Goal: Task Accomplishment & Management: Complete application form

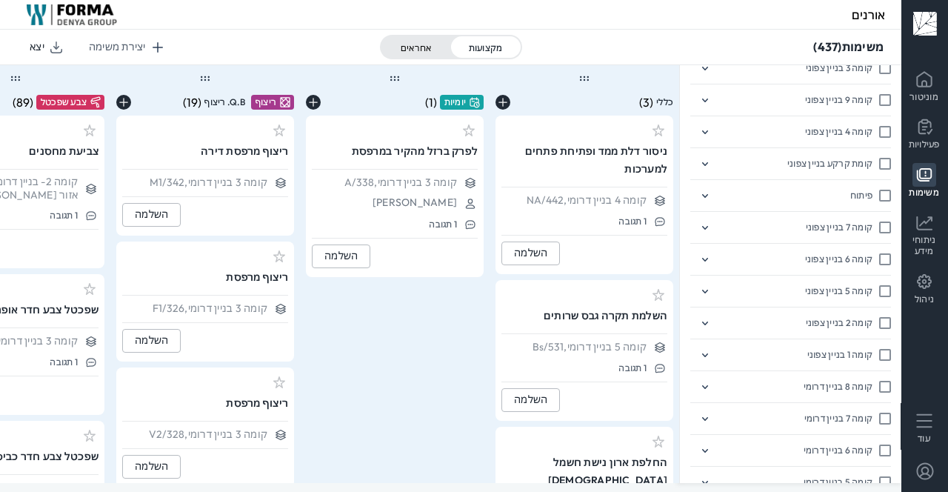
scroll to position [1599, 0]
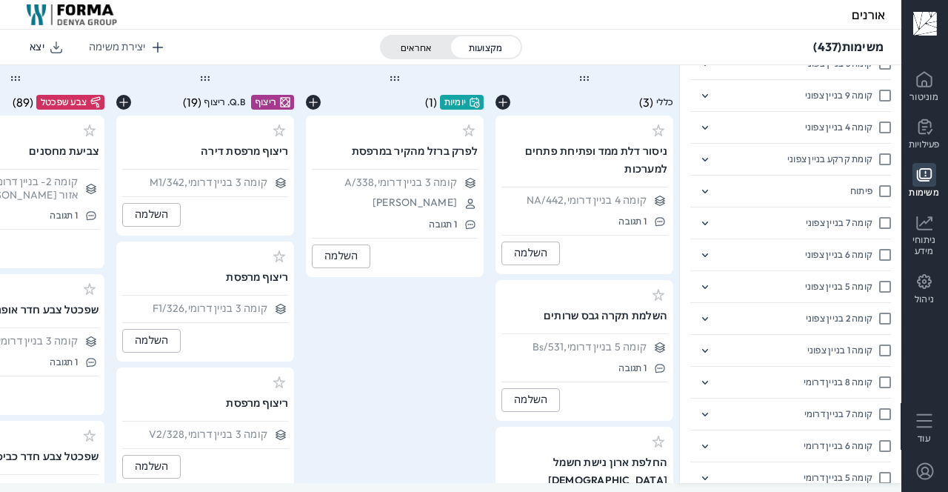
click at [882, 316] on input "decorative checkbox" at bounding box center [882, 318] width 19 height 25
checkbox input "true"
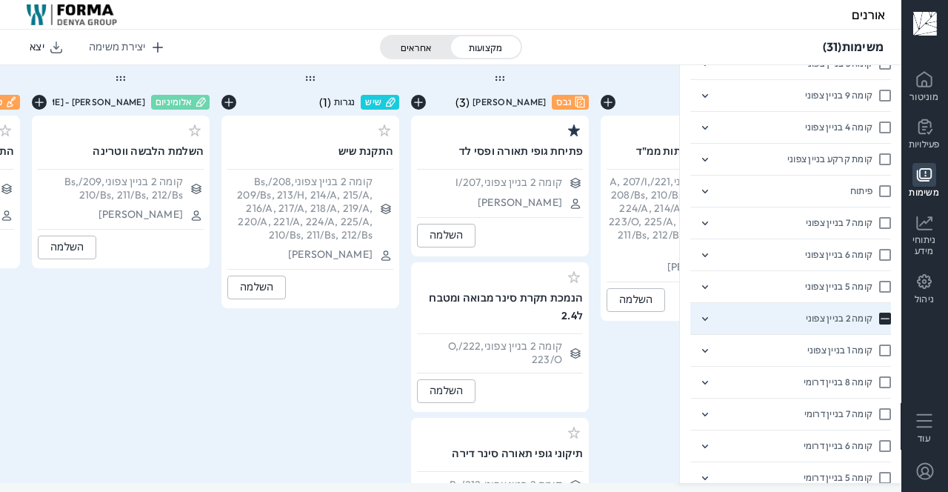
scroll to position [0, -1632]
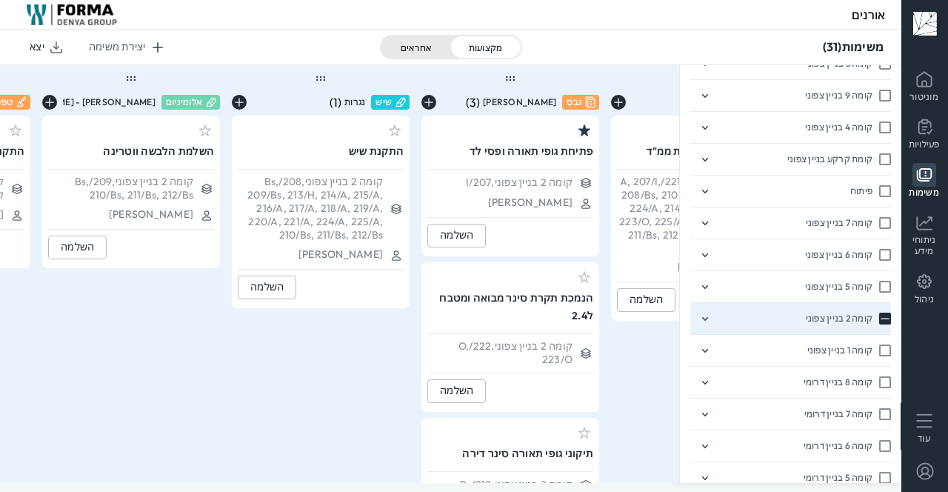
click at [927, 87] on icon at bounding box center [925, 79] width 24 height 24
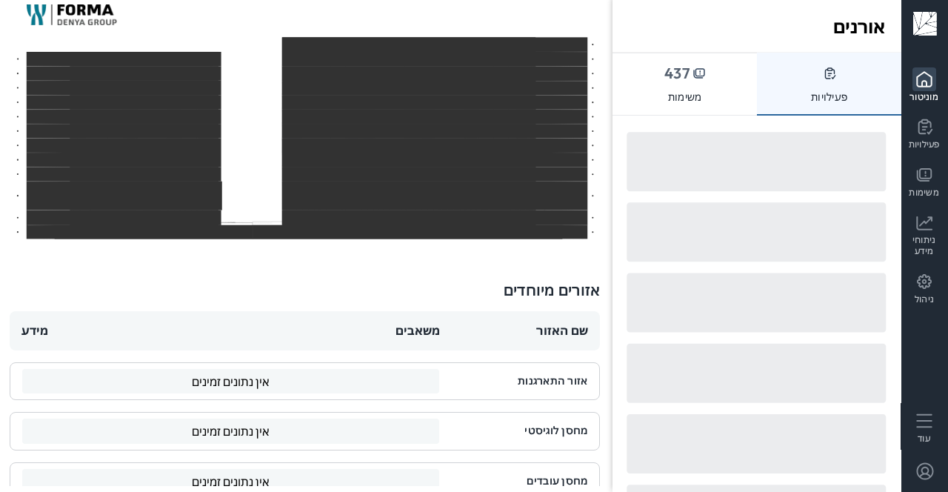
click at [922, 137] on icon at bounding box center [925, 127] width 24 height 24
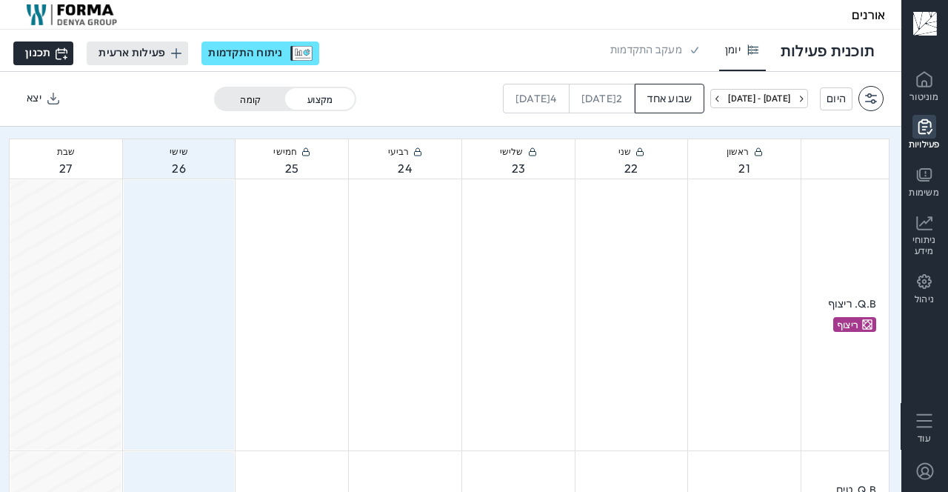
click at [661, 58] on div "מעקב התקדמות" at bounding box center [655, 50] width 103 height 41
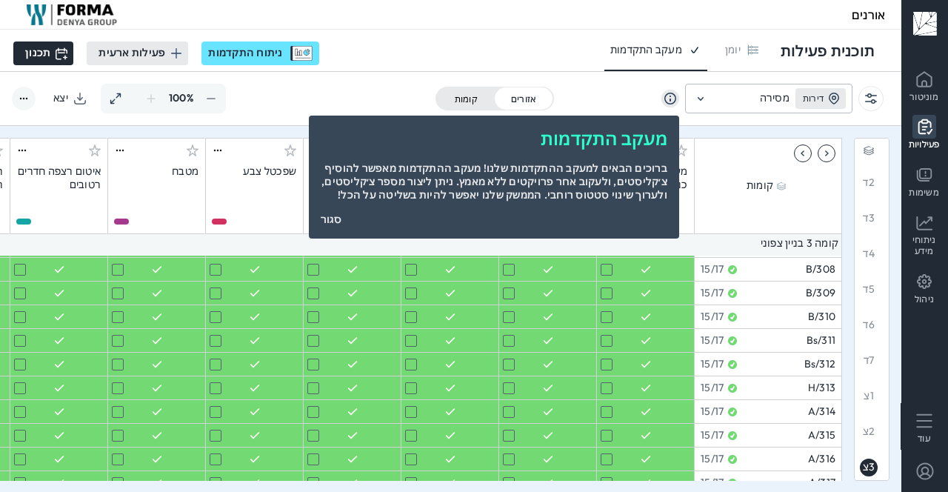
scroll to position [2862, 0]
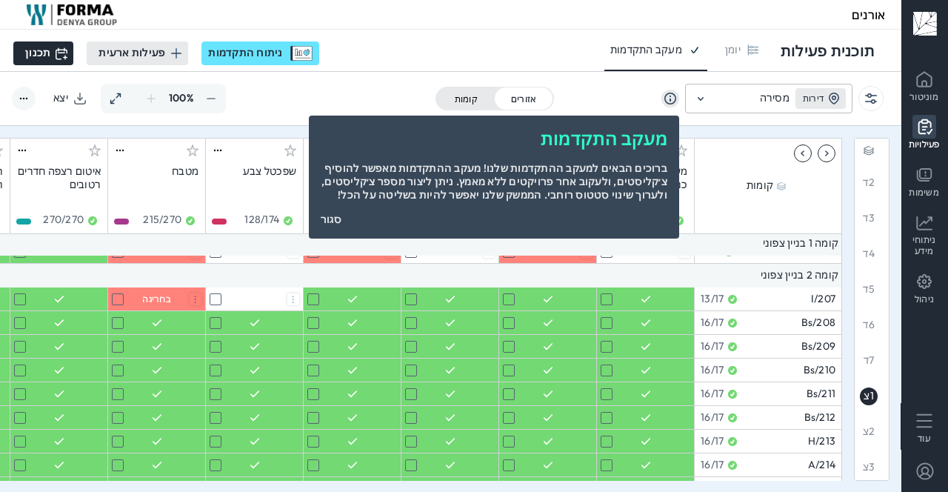
click at [344, 234] on div "מעקב התקדמות ברוכים הבאים למעקב ההתקדמות שלנו! מעקב ההתקדמות מאפשר להוסיף צ׳קלי…" at bounding box center [494, 177] width 370 height 123
click at [341, 225] on div "סגור" at bounding box center [331, 219] width 21 height 13
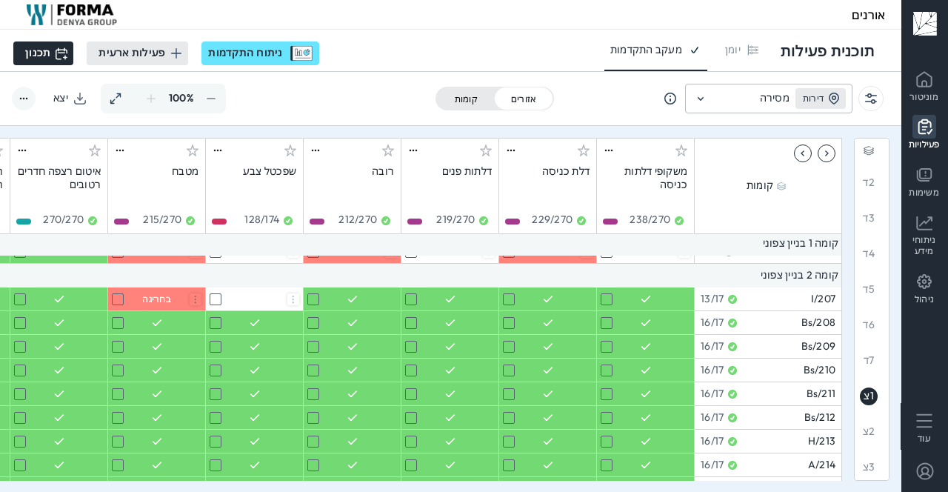
click at [259, 304] on div at bounding box center [254, 298] width 97 height 23
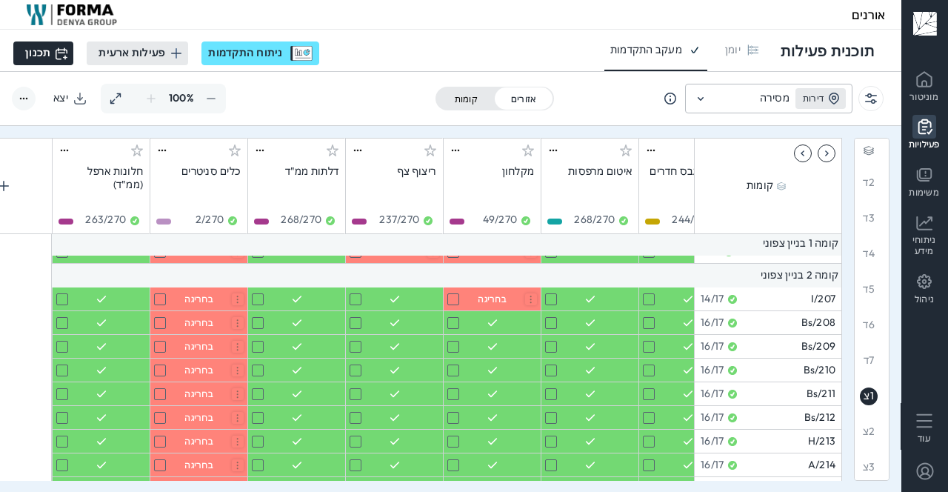
scroll to position [2862, -1075]
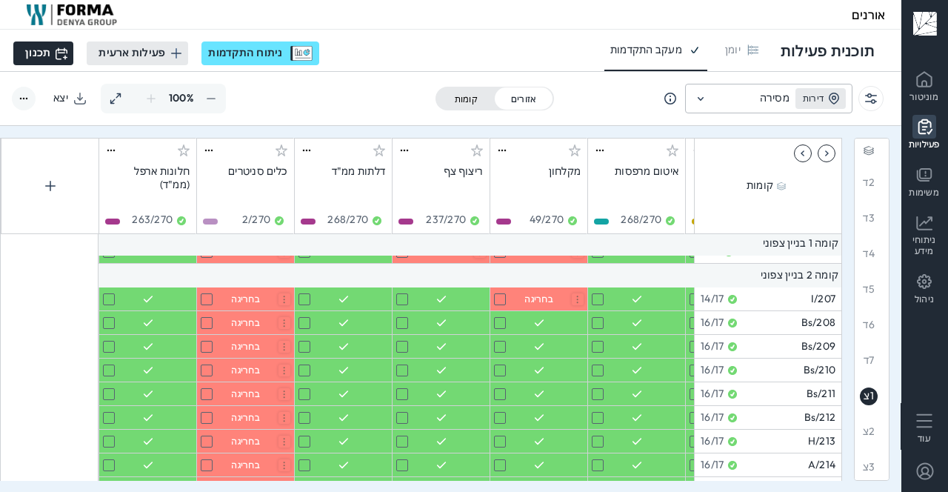
click at [244, 302] on span "בחריגה" at bounding box center [245, 298] width 29 height 11
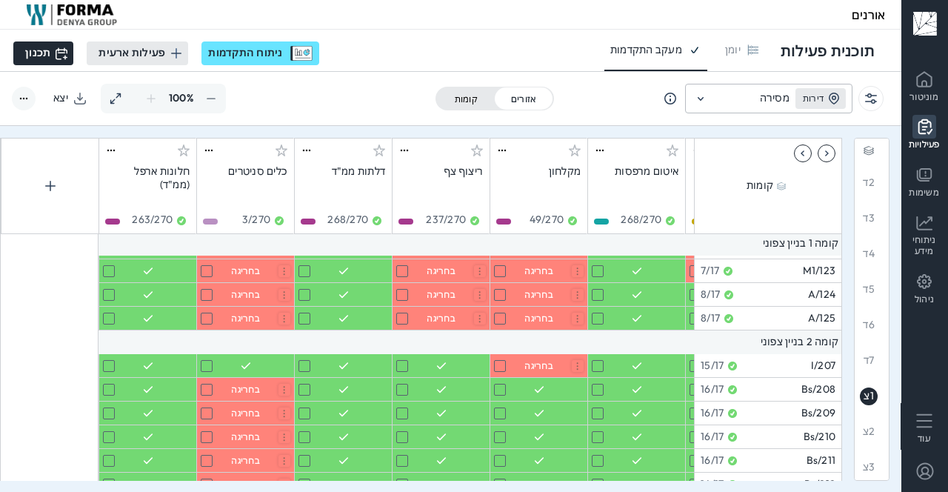
click at [913, 172] on icon at bounding box center [925, 175] width 24 height 24
click at [926, 194] on p "משימות" at bounding box center [924, 192] width 30 height 11
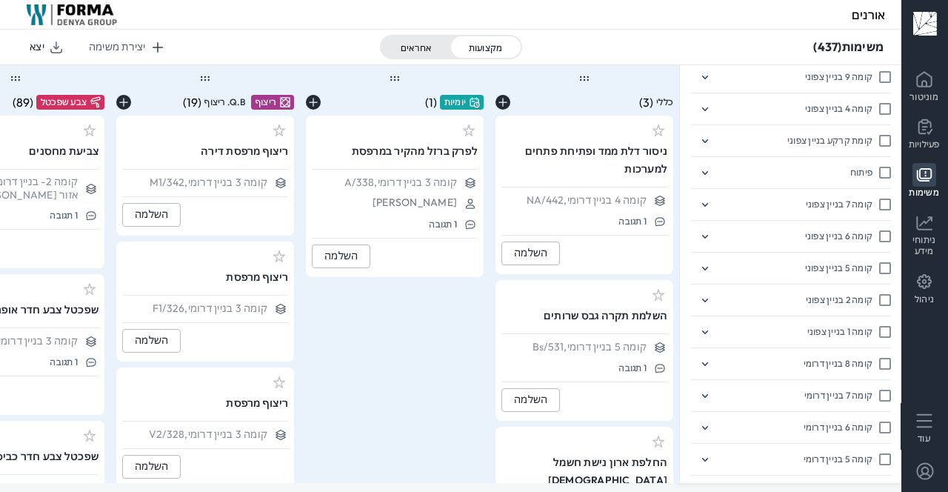
scroll to position [1693, 0]
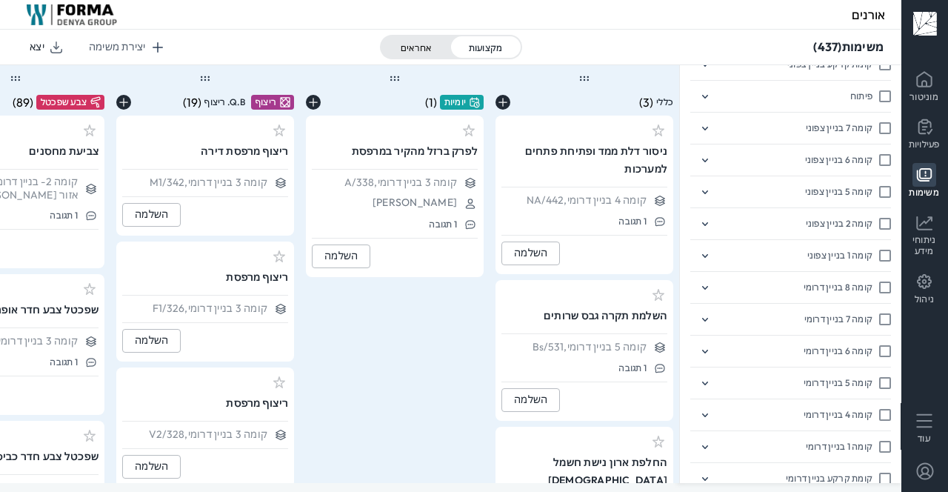
click at [710, 215] on icon at bounding box center [705, 224] width 18 height 18
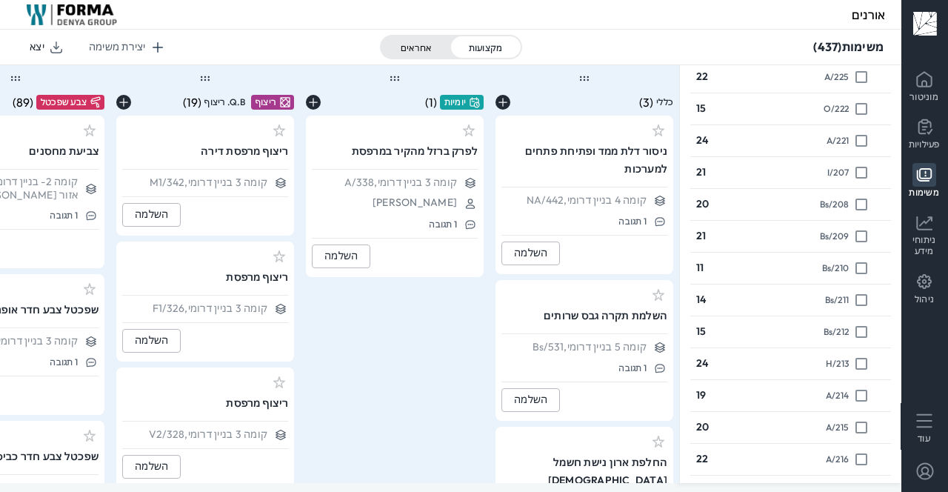
scroll to position [1944, 0]
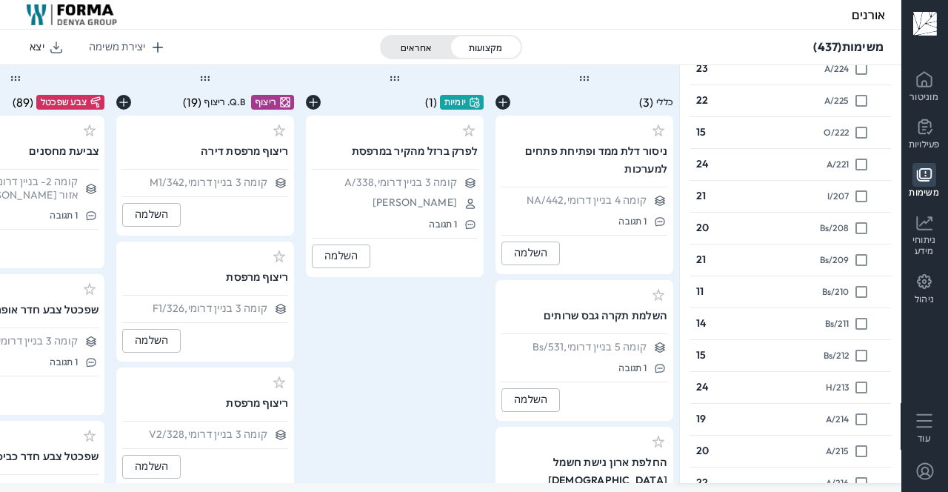
click at [773, 186] on div "207/I 21" at bounding box center [790, 197] width 201 height 32
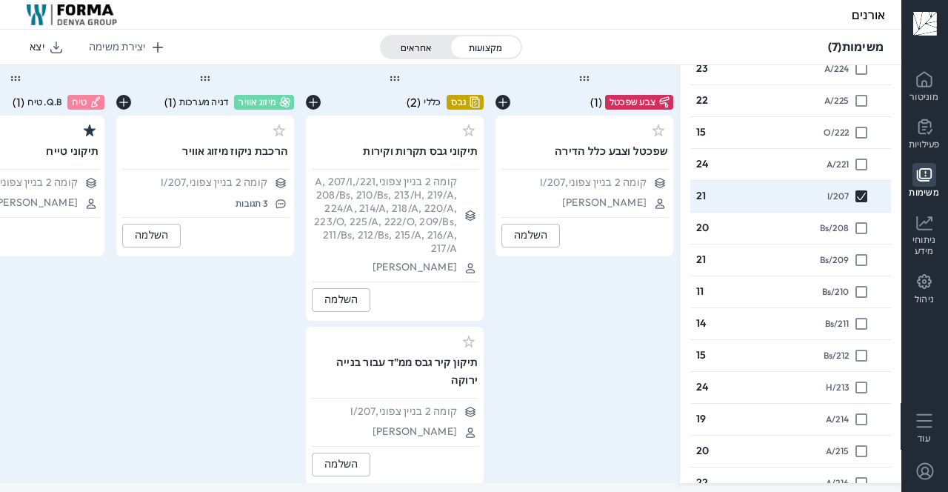
click at [862, 185] on input "decorative checkbox" at bounding box center [858, 196] width 19 height 25
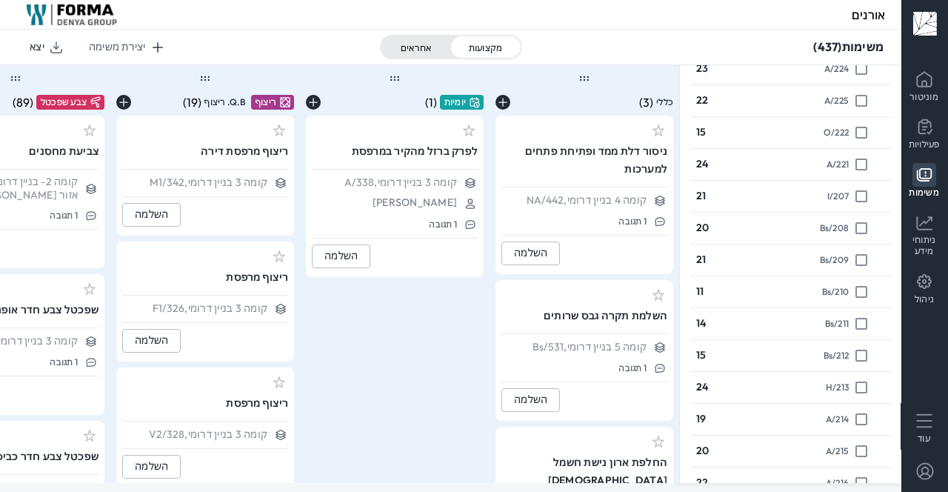
click at [859, 188] on input "decorative checkbox" at bounding box center [858, 196] width 19 height 25
checkbox input "true"
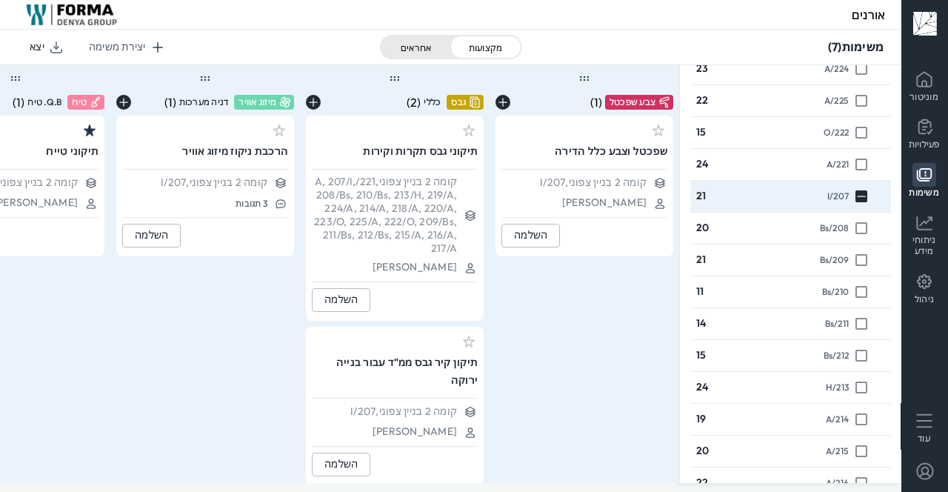
click at [523, 241] on div "השלמה" at bounding box center [530, 235] width 33 height 13
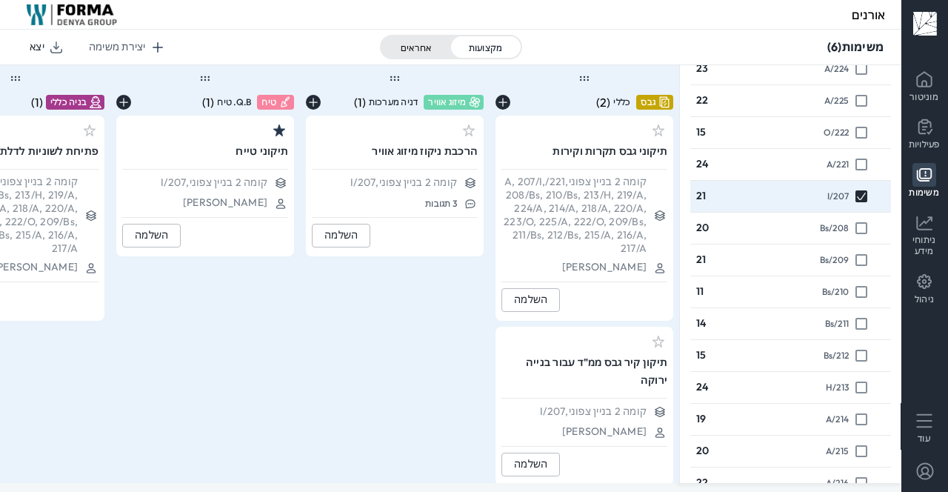
scroll to position [16, 0]
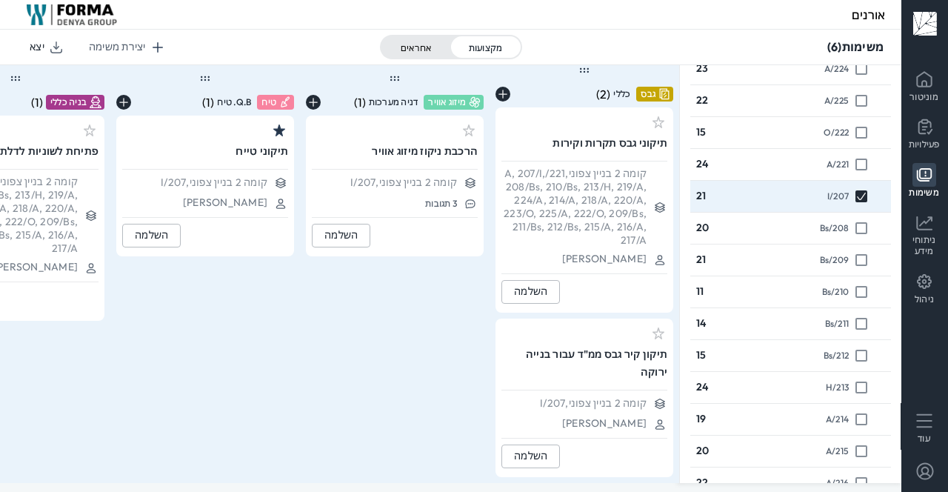
click at [120, 41] on div "יצירת משימה" at bounding box center [117, 47] width 57 height 13
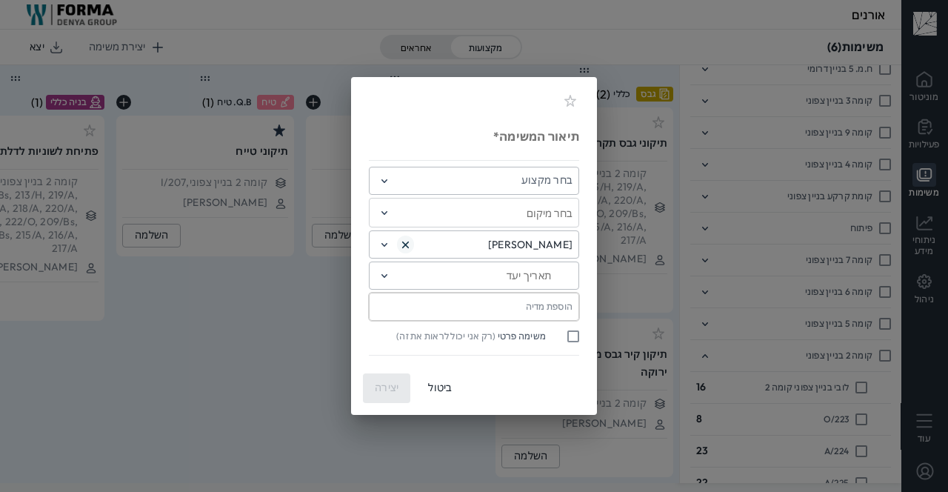
scroll to position [2323, 0]
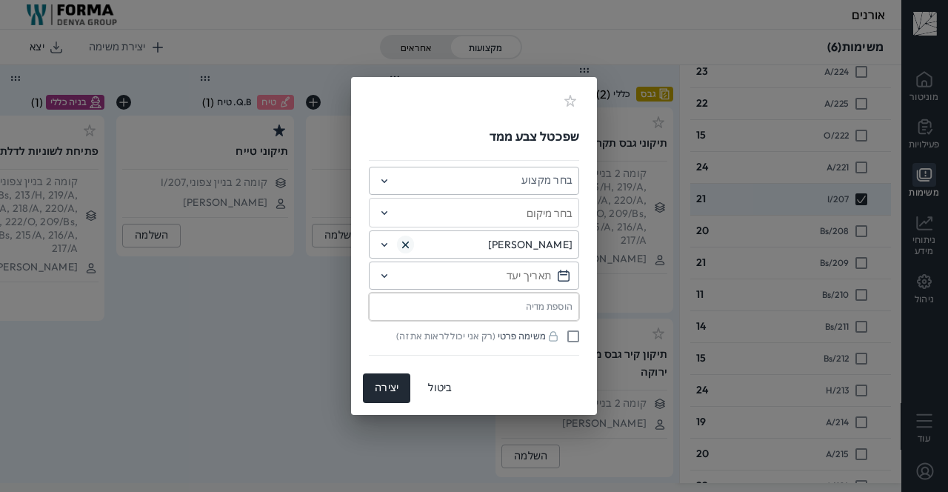
type input "שפכטל צבע ממד"
click at [390, 184] on icon at bounding box center [385, 181] width 18 height 18
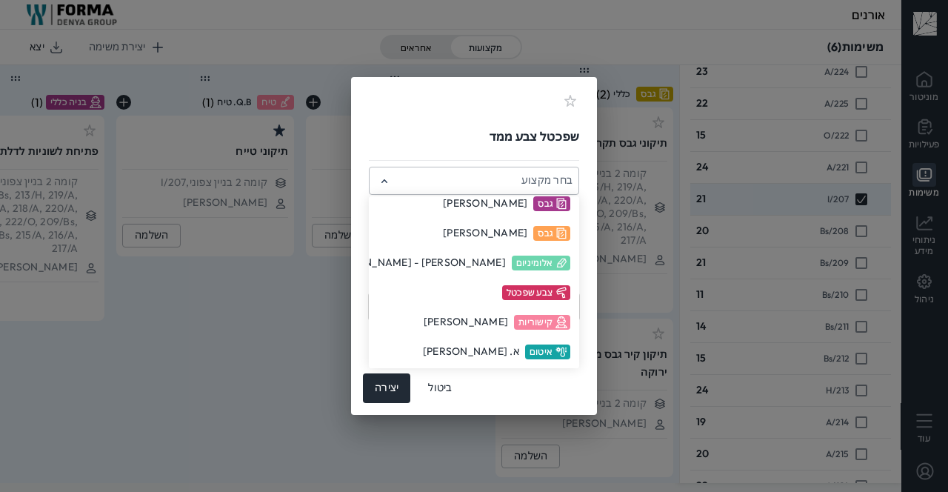
scroll to position [600, 0]
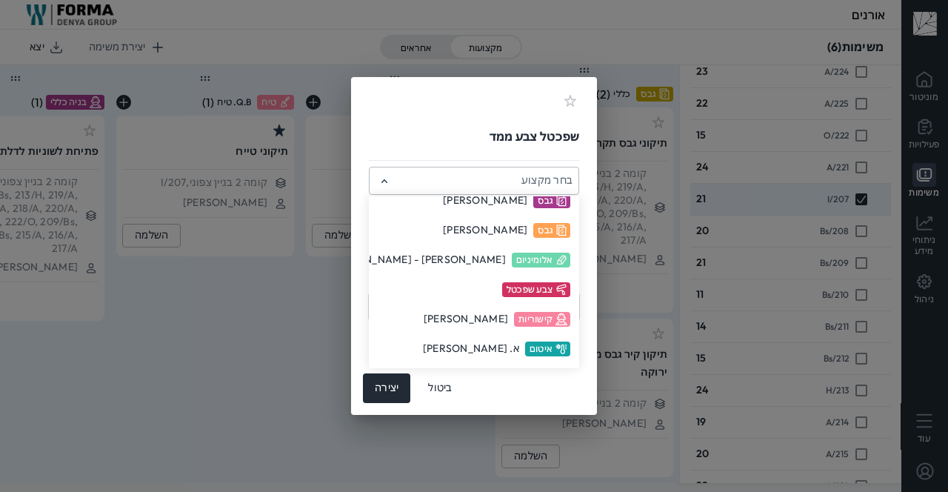
click at [486, 289] on div "צבע שפכטל" at bounding box center [474, 290] width 210 height 30
type input "צבע, צבע שפכטל"
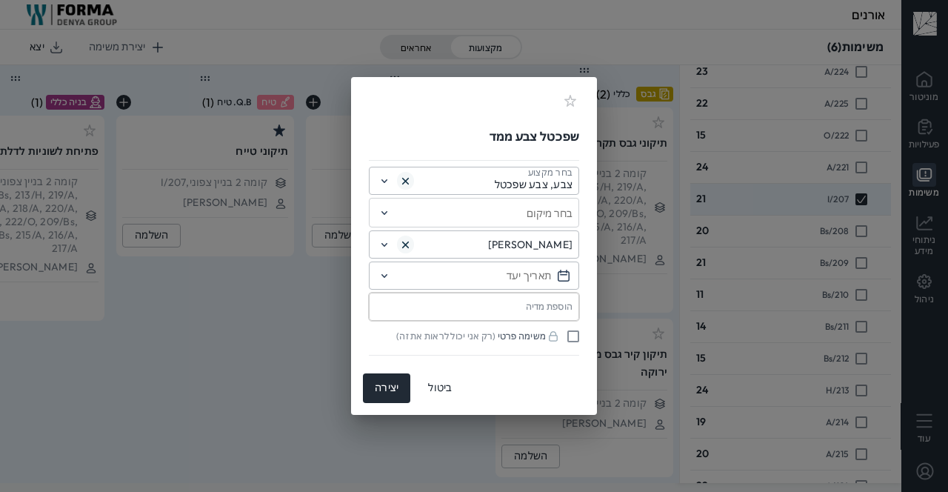
click at [398, 218] on div "בחר מיקום" at bounding box center [474, 213] width 210 height 30
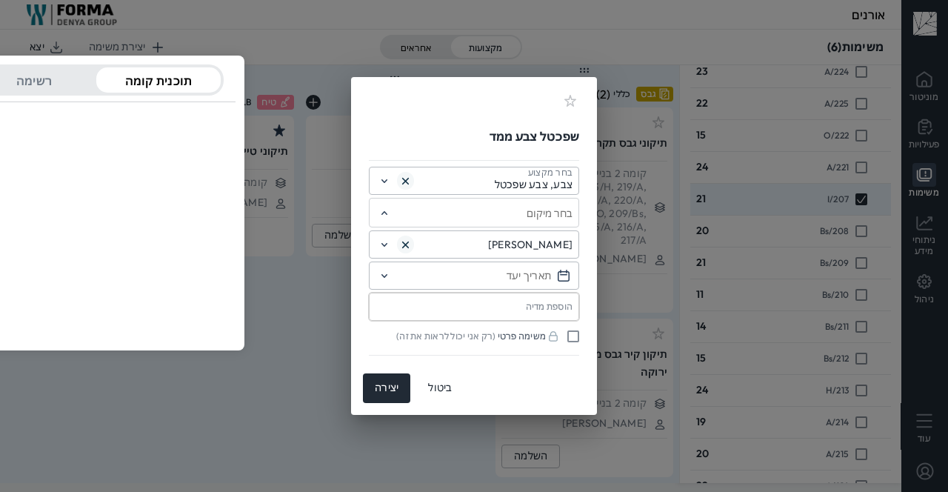
scroll to position [0, 0]
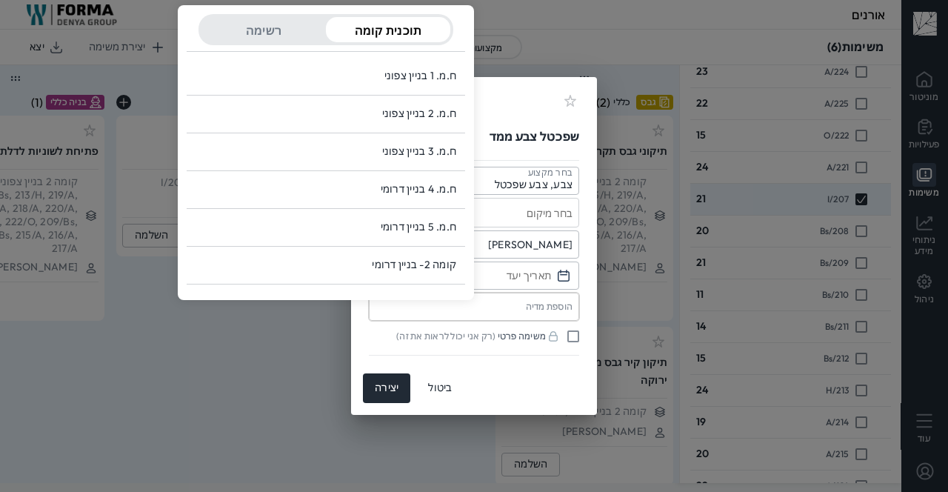
click at [247, 41] on div "רשימה" at bounding box center [263, 29] width 124 height 25
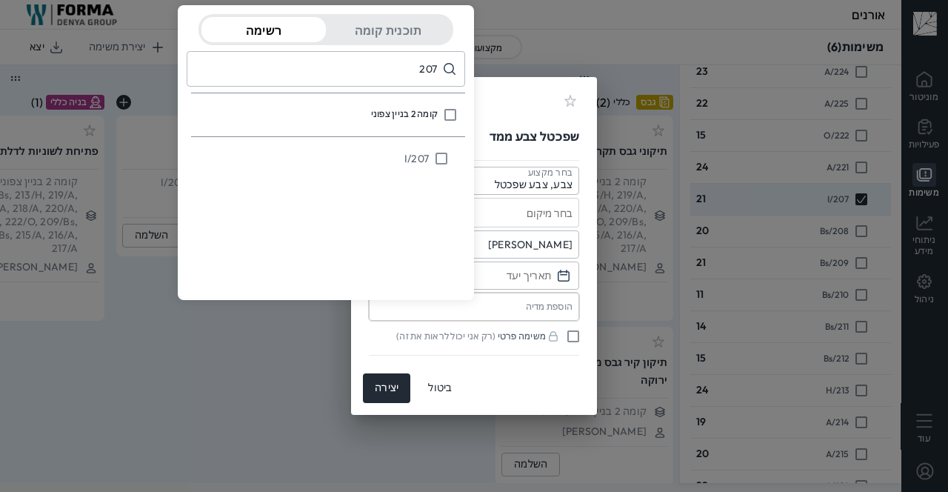
type input "207"
click at [437, 164] on input "decorative checkbox" at bounding box center [438, 158] width 19 height 25
checkbox input "true"
click at [489, 353] on div "בחר מקצוע צבע, צבע שפכטל 1 מיקום [PERSON_NAME] הוספת מדיה משימה פרטי ( רק אני י…" at bounding box center [474, 258] width 210 height 196
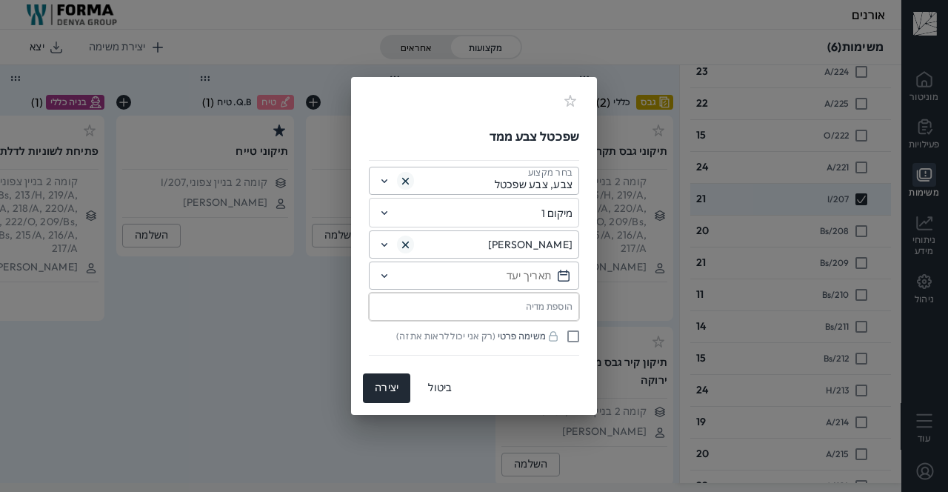
click at [409, 313] on label "הוספת מדיה" at bounding box center [474, 307] width 210 height 28
click at [0, 0] on input "הוספת מדיה" at bounding box center [0, 0] width 0 height 0
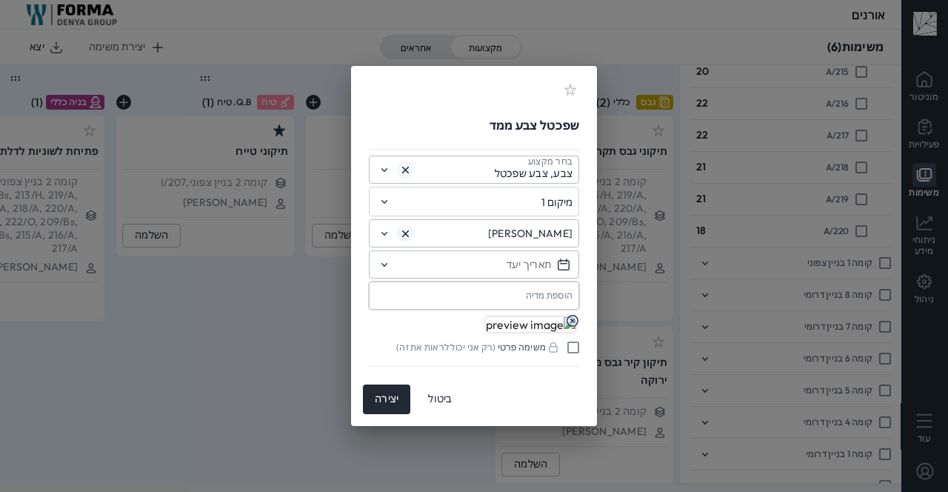
scroll to position [1944, 0]
click at [385, 404] on div "יצירה" at bounding box center [387, 399] width 24 height 13
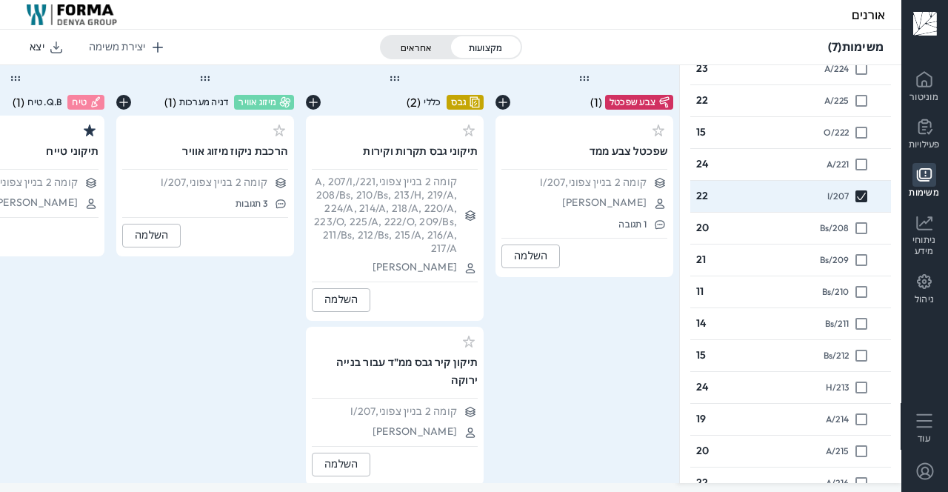
click at [257, 195] on section "קומה 2 בניין צפוני , 207/I 3 תגובות" at bounding box center [205, 193] width 166 height 49
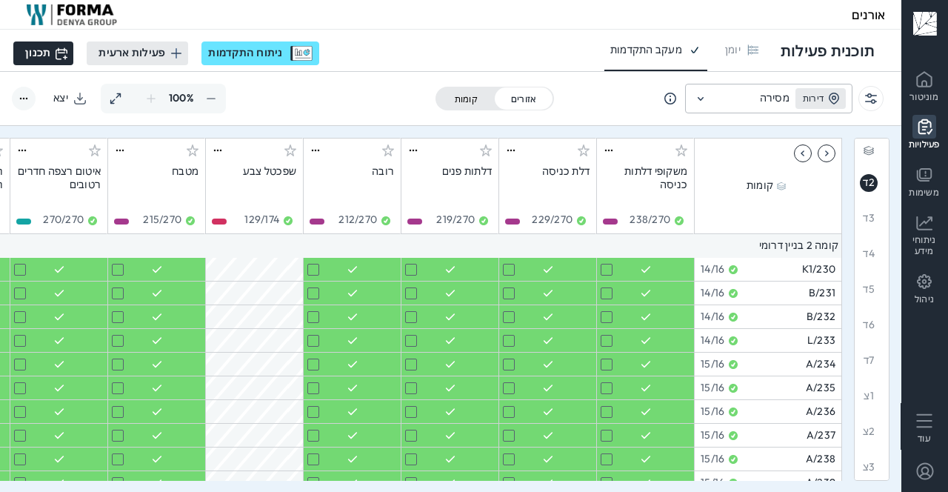
click at [917, 191] on p "משימות" at bounding box center [924, 192] width 30 height 11
click at [926, 184] on icon at bounding box center [925, 175] width 24 height 24
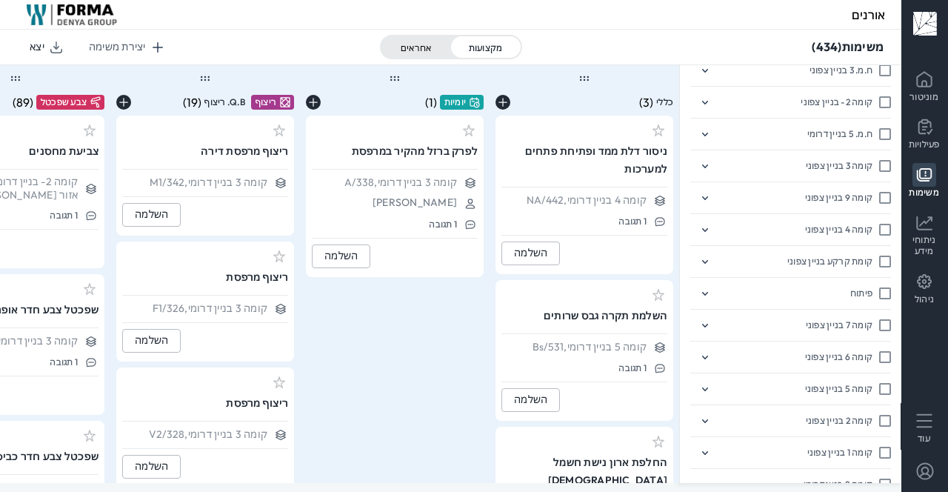
scroll to position [1693, 0]
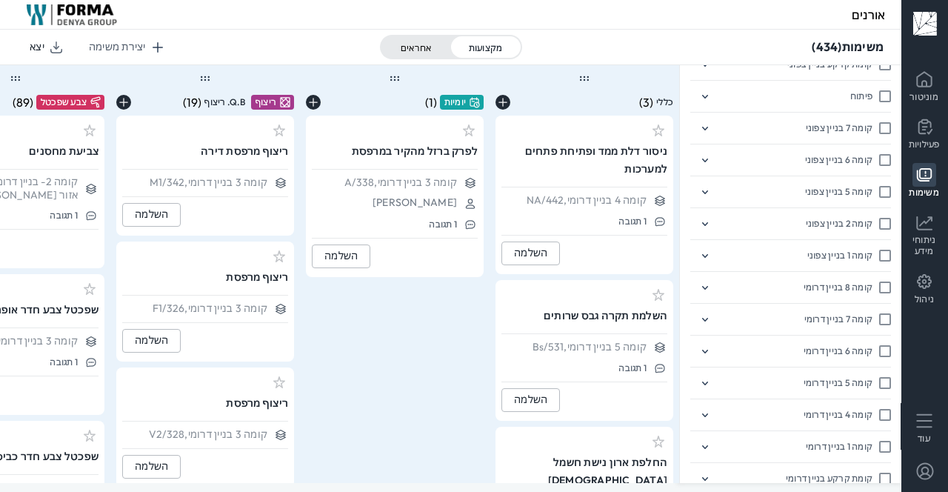
click at [714, 218] on icon at bounding box center [705, 224] width 18 height 18
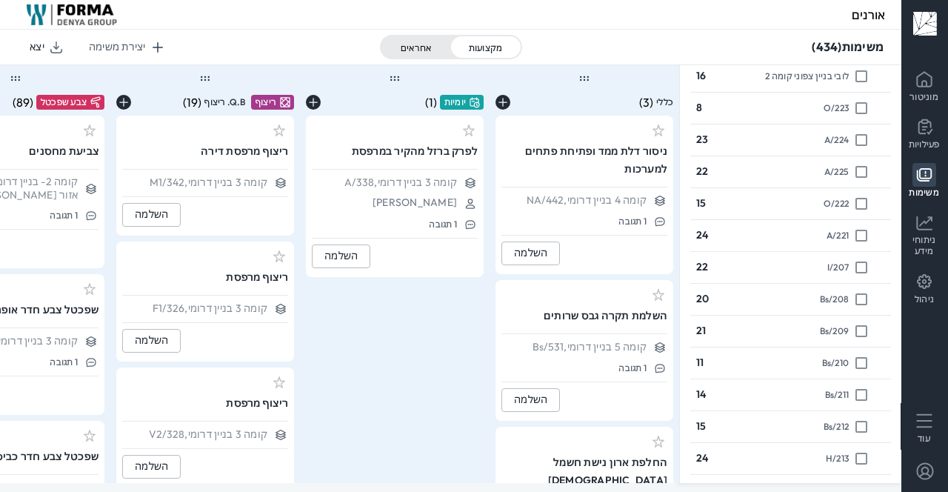
scroll to position [1886, 0]
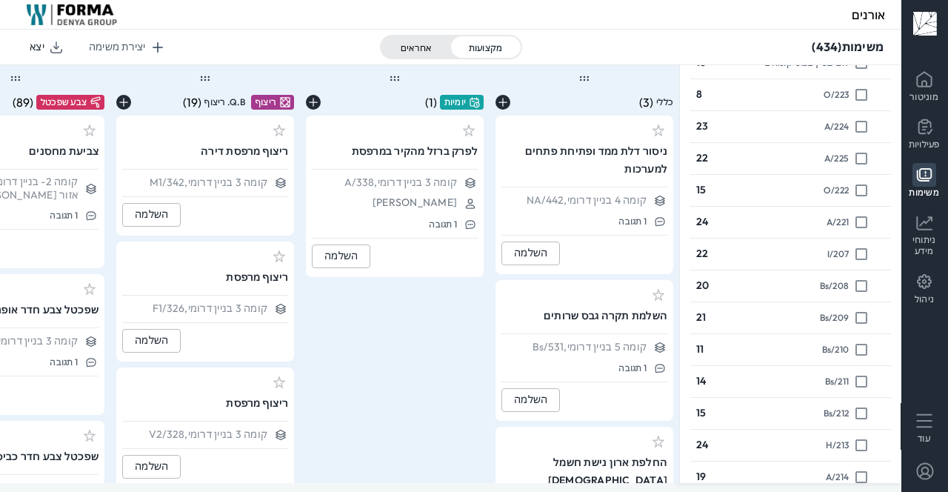
click at [863, 279] on input "decorative checkbox" at bounding box center [858, 285] width 19 height 25
checkbox input "true"
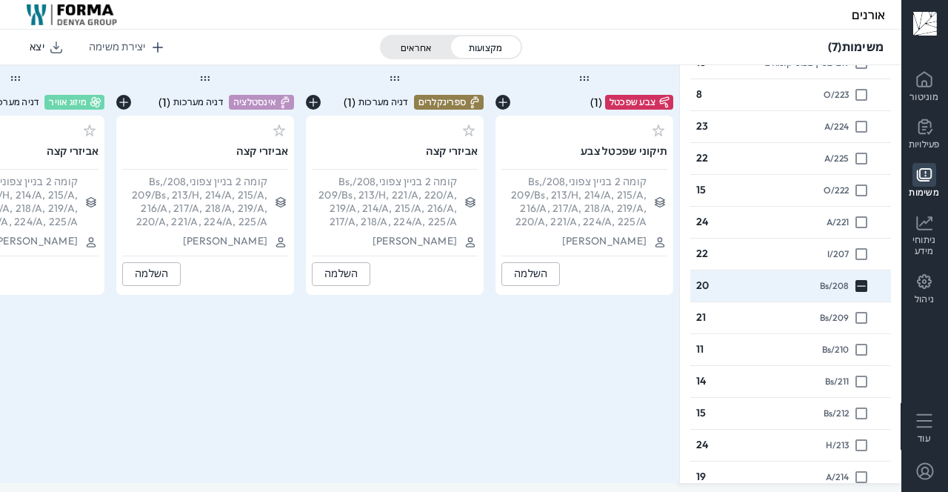
click at [547, 274] on button "השלמה" at bounding box center [531, 274] width 59 height 24
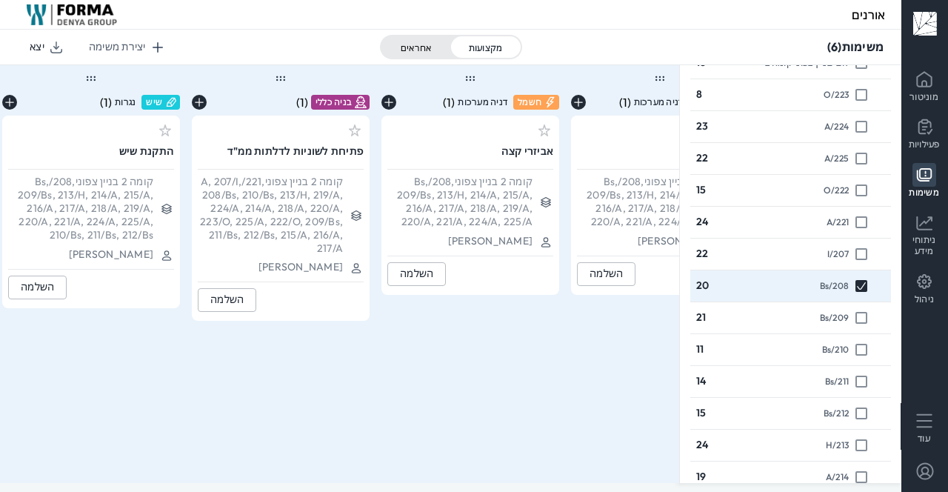
scroll to position [0, -458]
click at [129, 56] on button "יצירת משימה" at bounding box center [125, 48] width 96 height 30
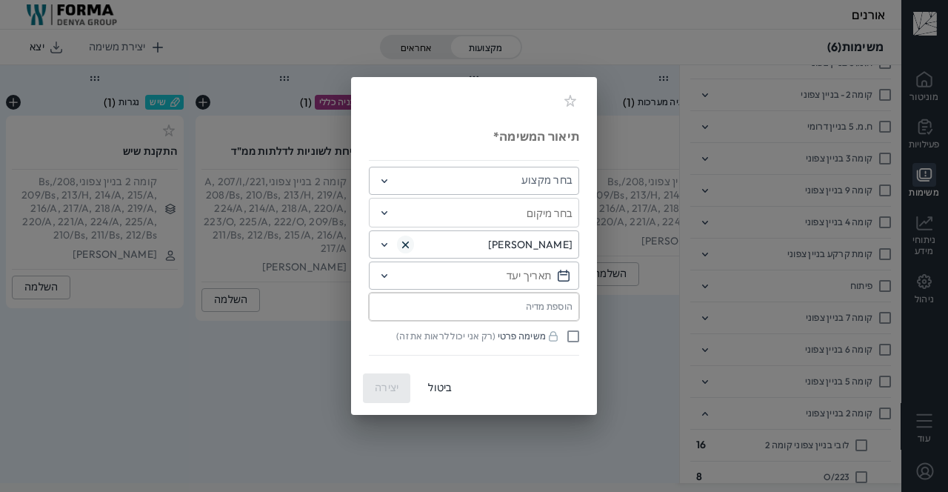
scroll to position [2265, 0]
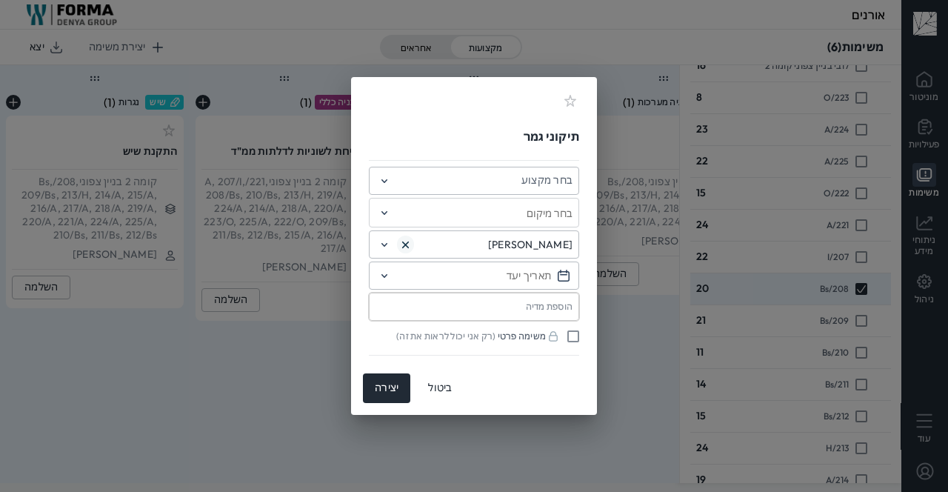
type input "תיקוני גמר"
click at [411, 185] on input "text" at bounding box center [485, 184] width 176 height 13
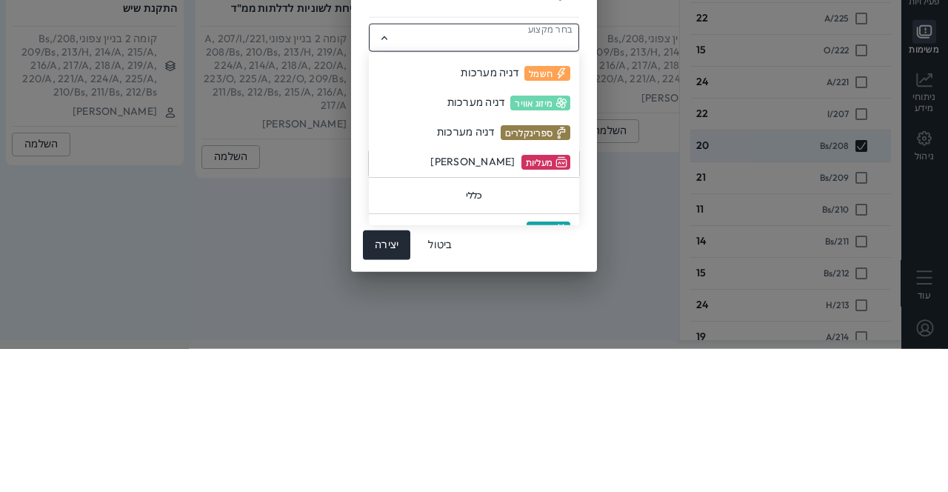
scroll to position [149, 0]
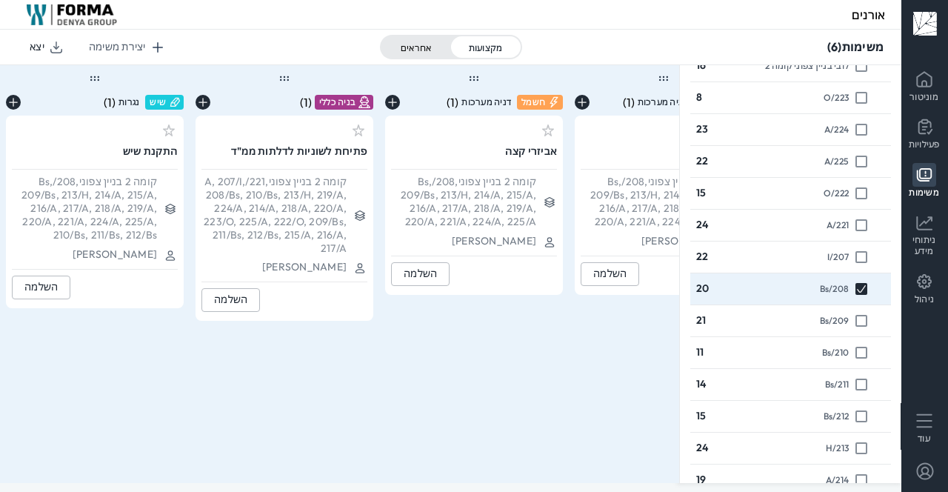
click at [124, 55] on button "יצירת משימה" at bounding box center [125, 48] width 96 height 30
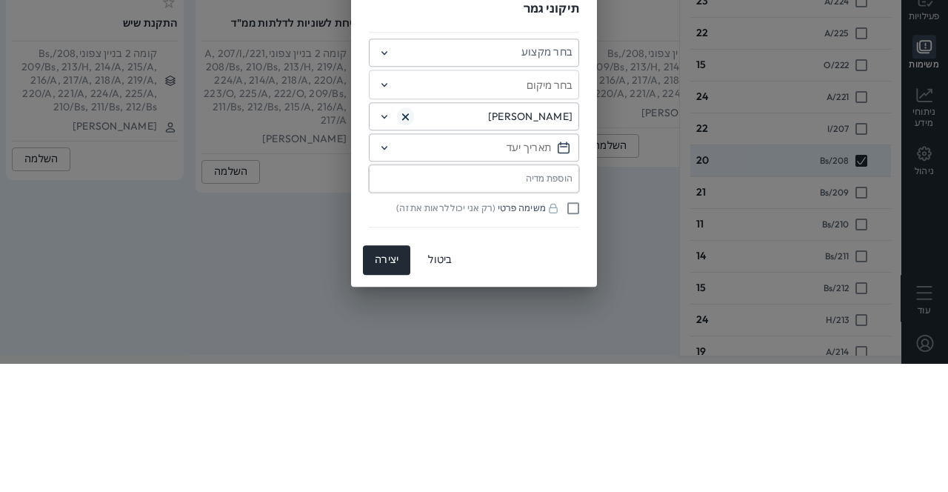
type input "תיקוני גמר"
click at [403, 180] on input "text" at bounding box center [485, 184] width 176 height 13
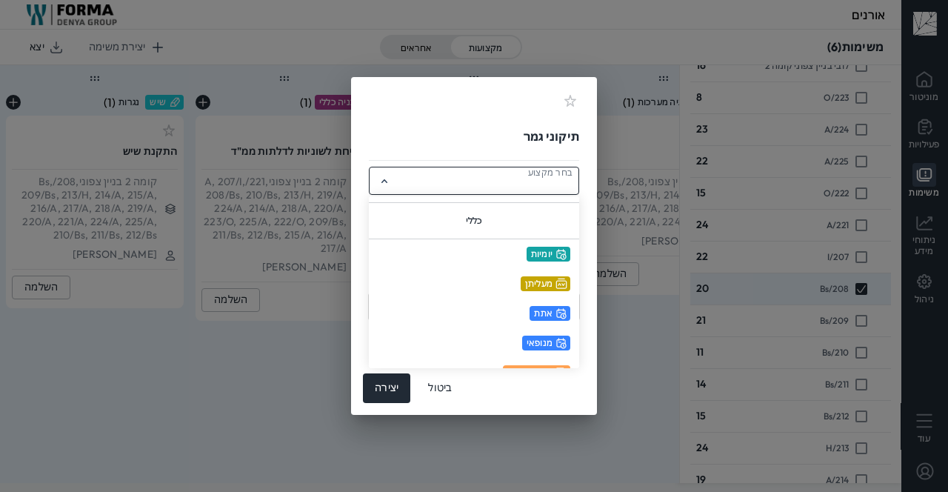
scroll to position [244, 0]
click at [536, 259] on div "יומיות" at bounding box center [549, 253] width 44 height 15
type input "יומיות"
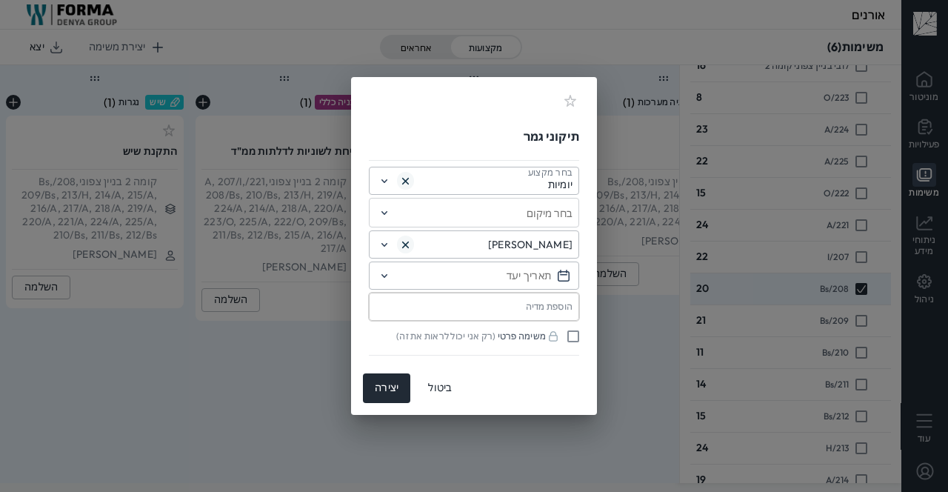
click at [433, 219] on div "בחר מיקום" at bounding box center [474, 213] width 210 height 30
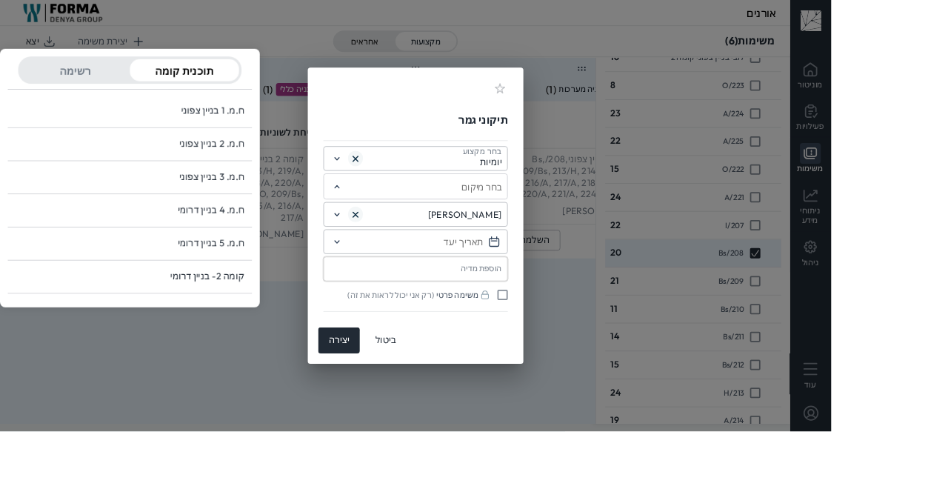
scroll to position [0, -161]
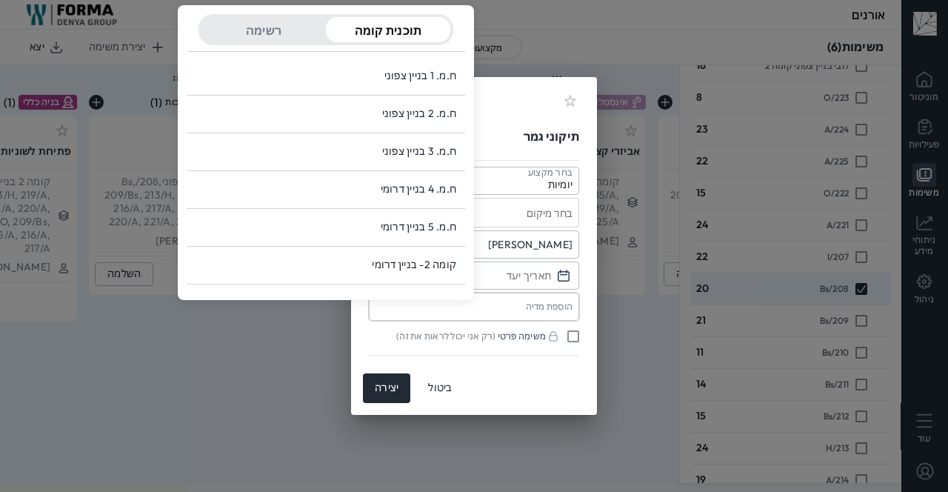
click at [252, 42] on div "רשימה" at bounding box center [263, 29] width 124 height 25
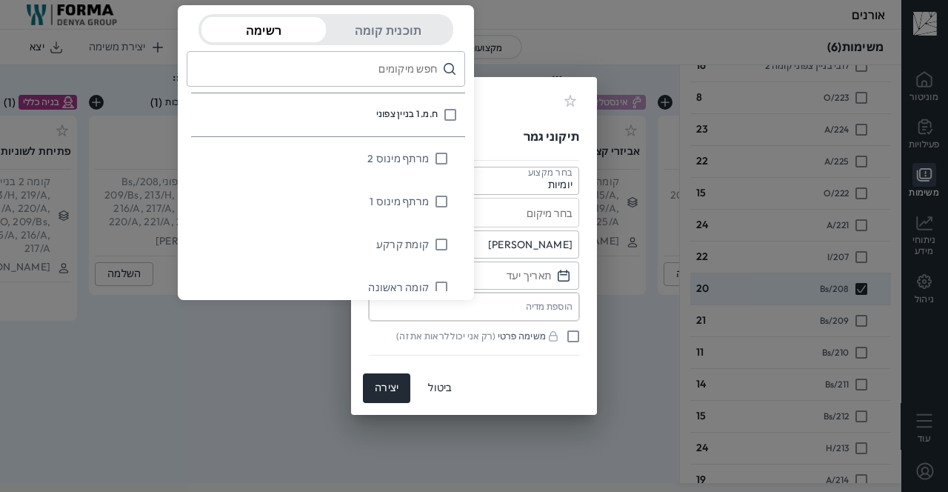
click at [231, 27] on div "רשימה" at bounding box center [263, 29] width 124 height 25
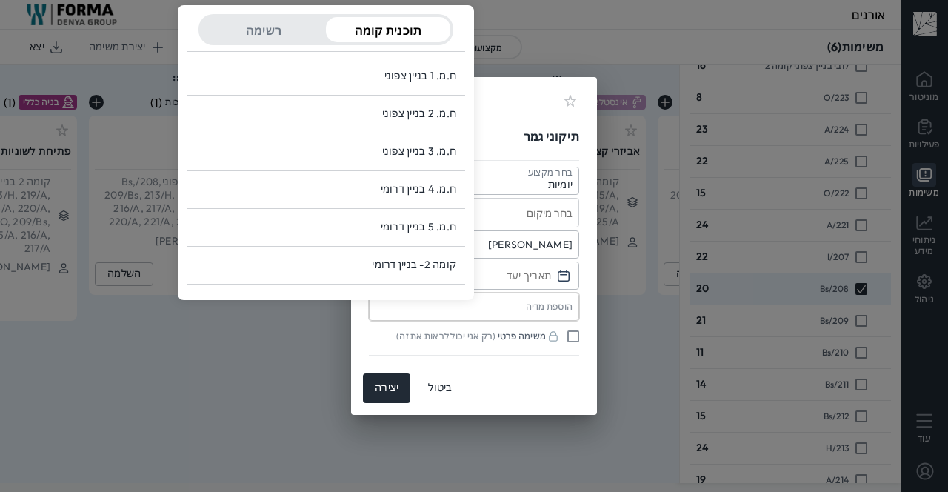
click at [243, 34] on div "רשימה" at bounding box center [263, 29] width 124 height 25
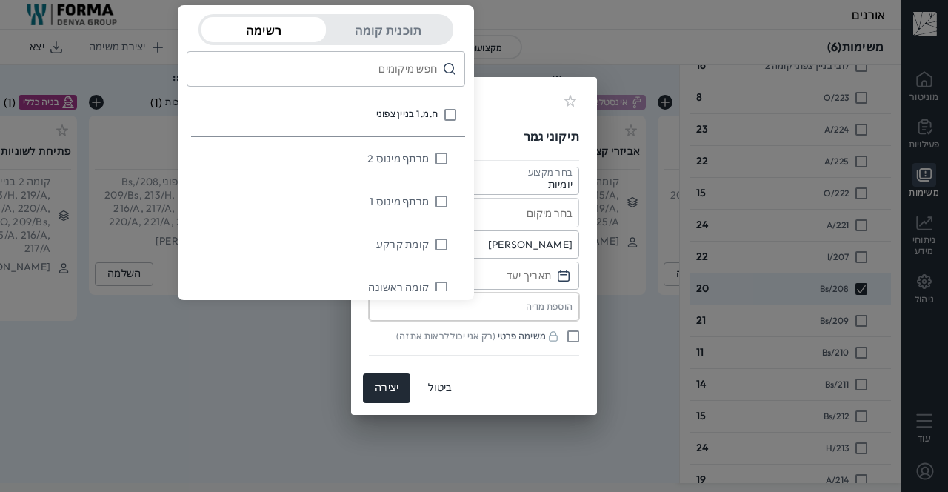
click at [244, 39] on div "רשימה" at bounding box center [263, 29] width 124 height 25
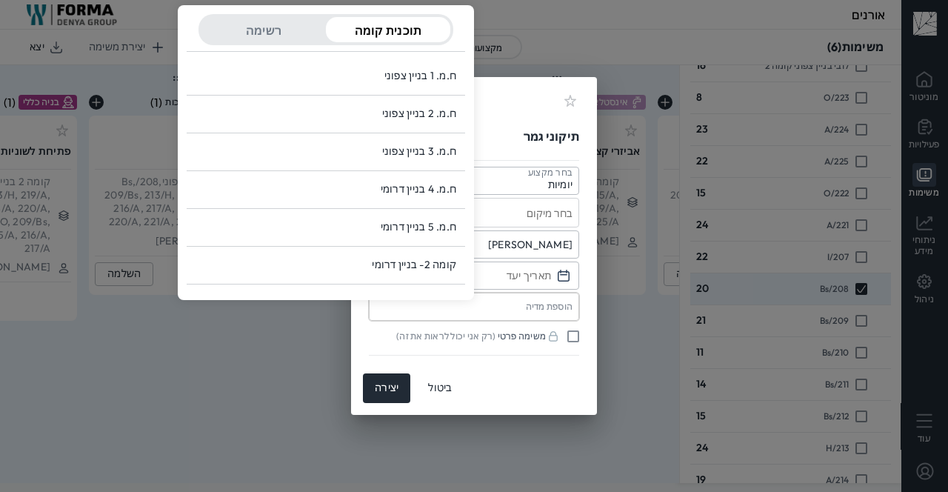
click at [253, 36] on div "רשימה" at bounding box center [263, 29] width 124 height 25
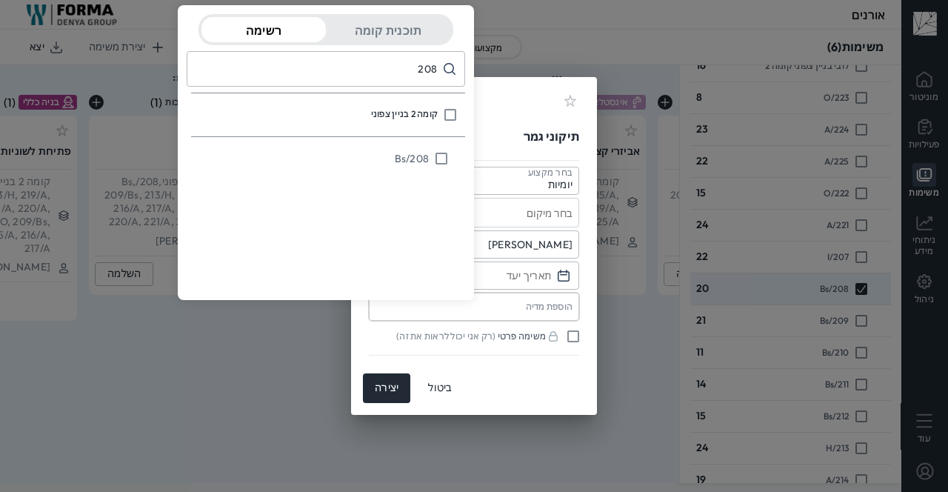
type input "208"
click at [433, 167] on input "decorative checkbox" at bounding box center [438, 158] width 19 height 25
checkbox input "true"
click at [520, 314] on label "הוספת מדיה" at bounding box center [474, 307] width 210 height 28
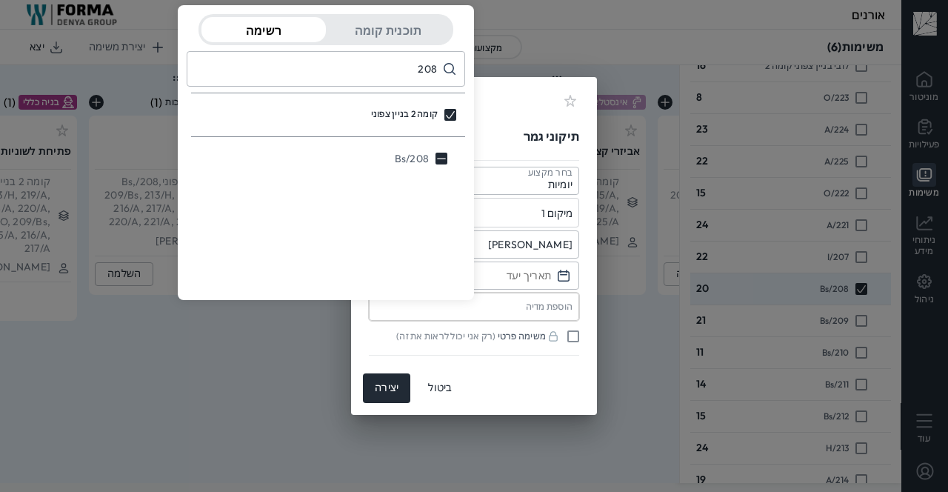
click at [0, 0] on input "הוספת מדיה" at bounding box center [0, 0] width 0 height 0
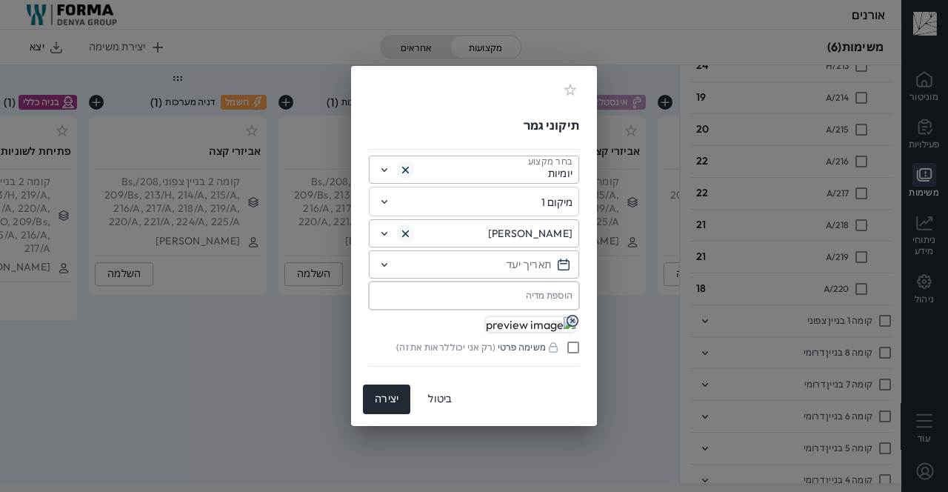
scroll to position [1886, 0]
click at [397, 289] on label "הוספת מדיה" at bounding box center [474, 296] width 210 height 28
click at [0, 0] on input "הוספת מדיה" at bounding box center [0, 0] width 0 height 0
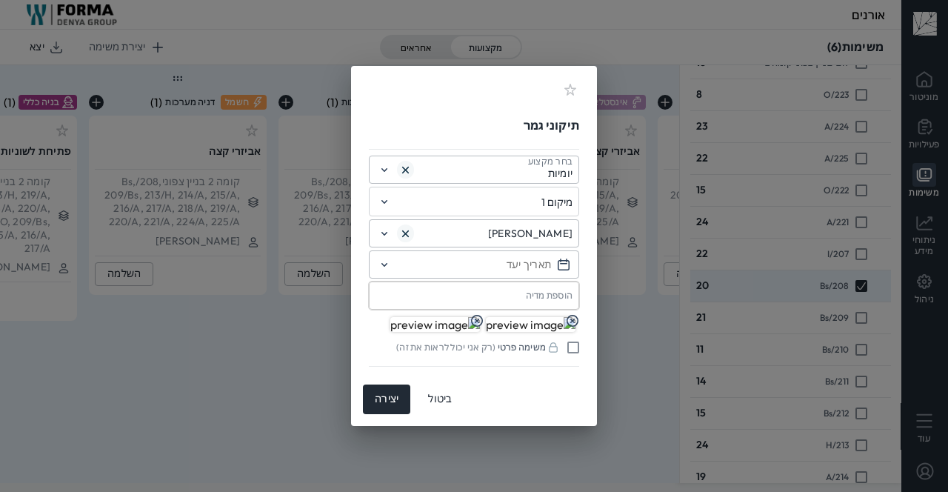
click at [385, 406] on div "יצירה" at bounding box center [387, 399] width 24 height 13
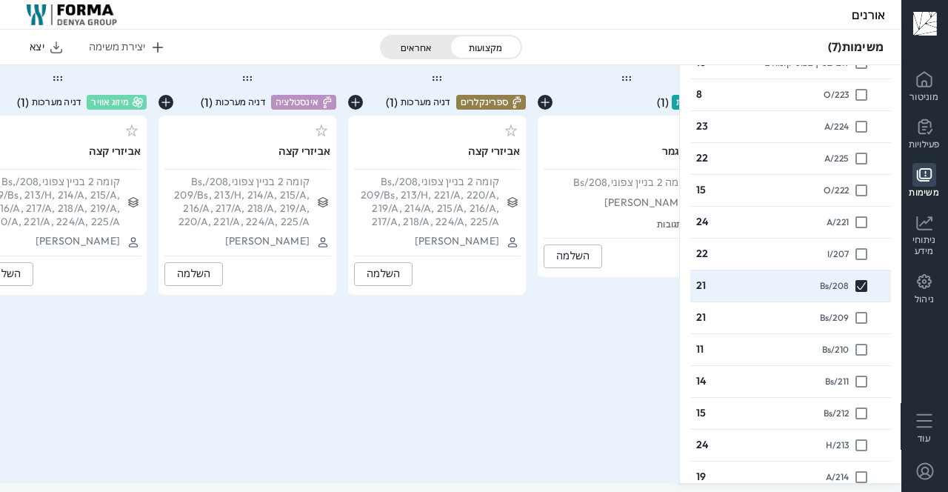
scroll to position [0, 0]
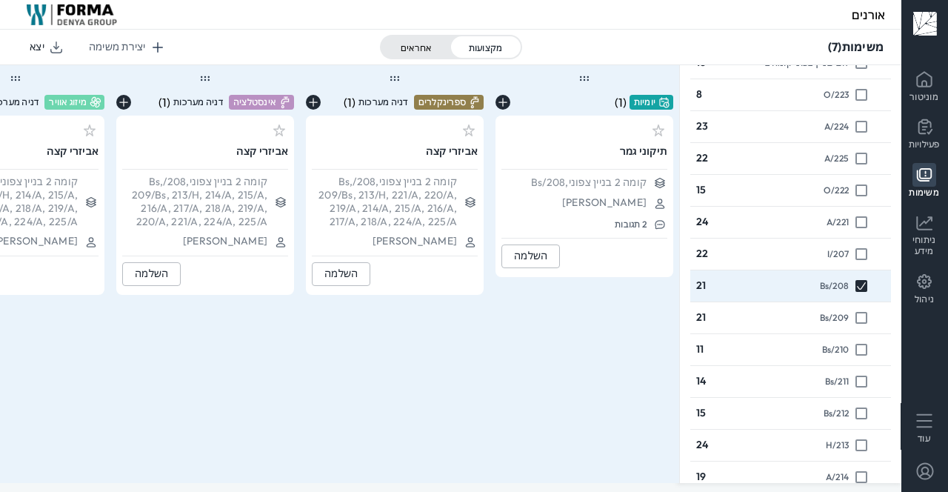
click at [859, 310] on input "decorative checkbox" at bounding box center [858, 317] width 19 height 25
checkbox input "true"
click at [859, 281] on input "decorative checkbox" at bounding box center [858, 285] width 19 height 25
checkbox input "false"
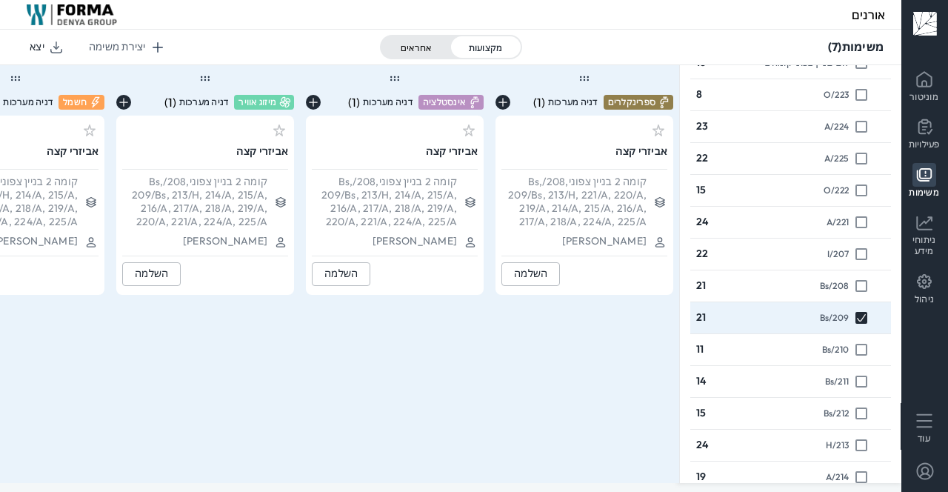
click at [584, 402] on div "ספרינקלרים דניה מערכות ( 1 ) אביזרי קצה קומה 2 בניין צפוני , 208/Bs, 209/Bs, 21…" at bounding box center [585, 274] width 190 height 418
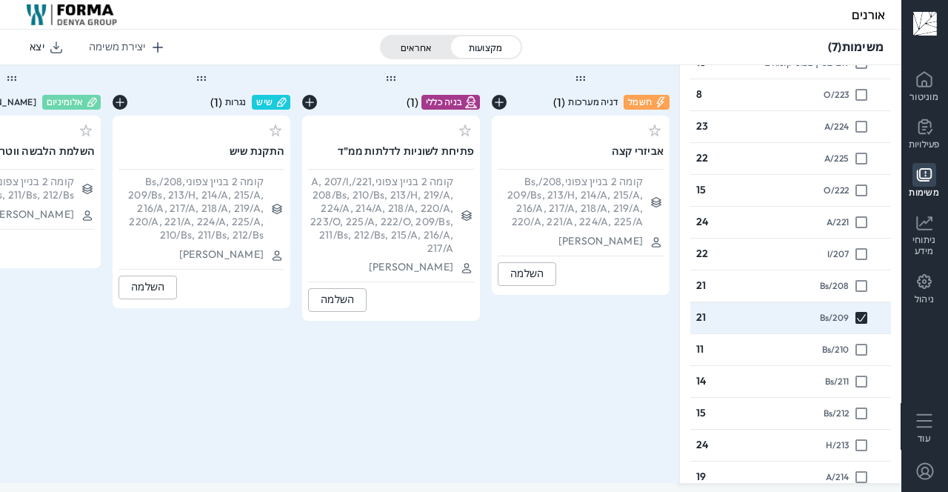
scroll to position [0, -647]
